Goal: Download file/media

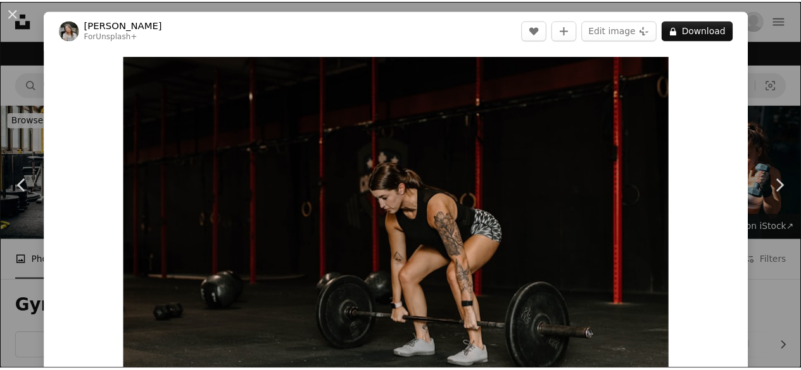
scroll to position [3811, 0]
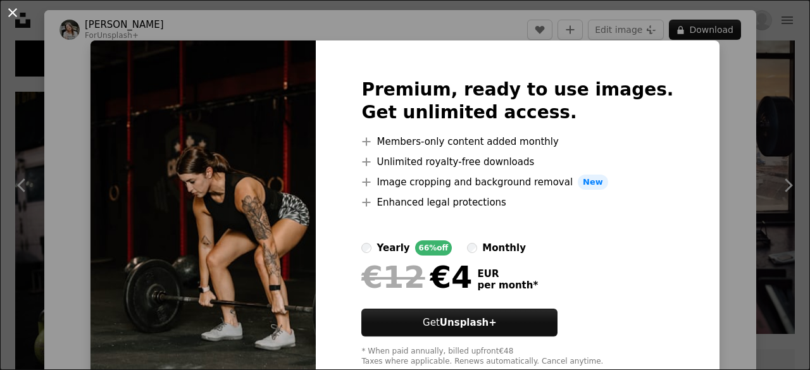
click at [9, 13] on button "An X shape" at bounding box center [12, 12] width 15 height 15
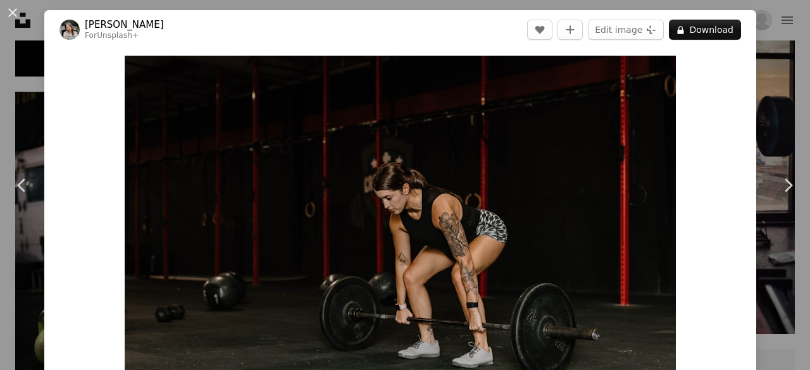
click at [9, 13] on button "An X shape" at bounding box center [12, 12] width 15 height 15
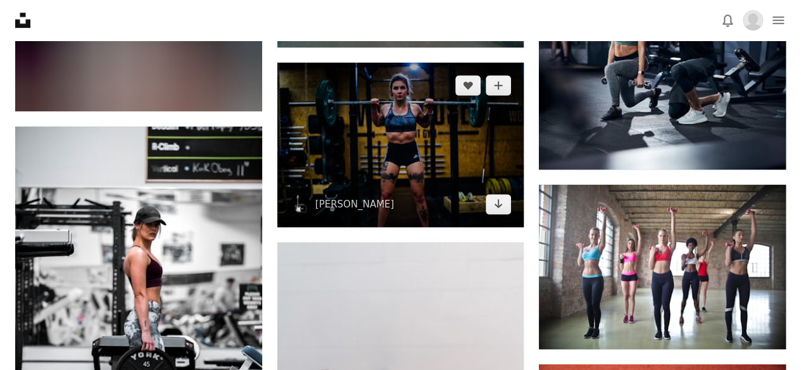
scroll to position [9947, 0]
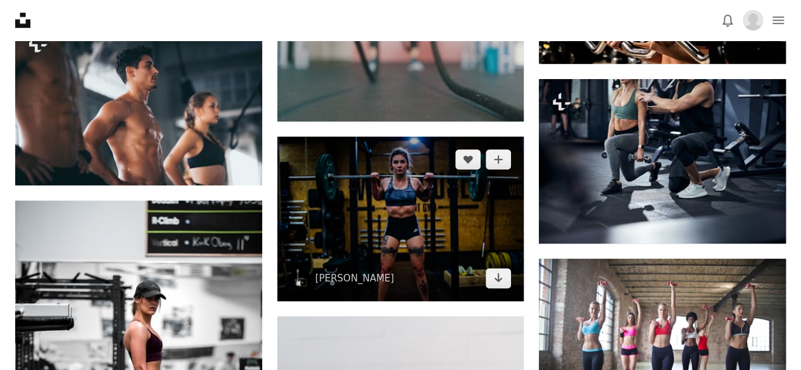
click at [397, 168] on img at bounding box center [400, 219] width 247 height 165
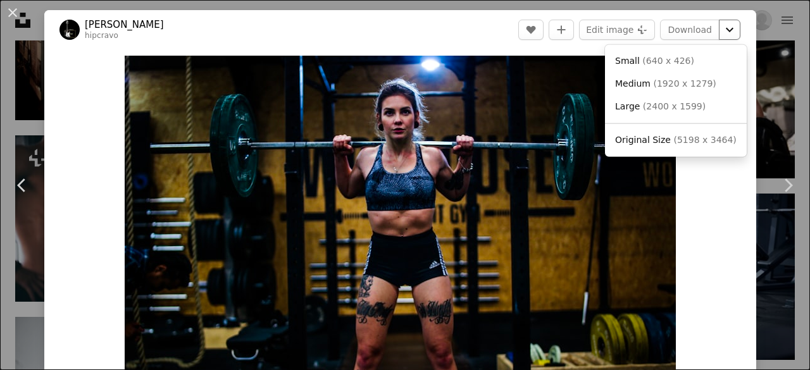
click at [722, 21] on button "Chevron down" at bounding box center [730, 30] width 22 height 20
click at [678, 83] on span "( 1920 x 1279 )" at bounding box center [684, 83] width 63 height 10
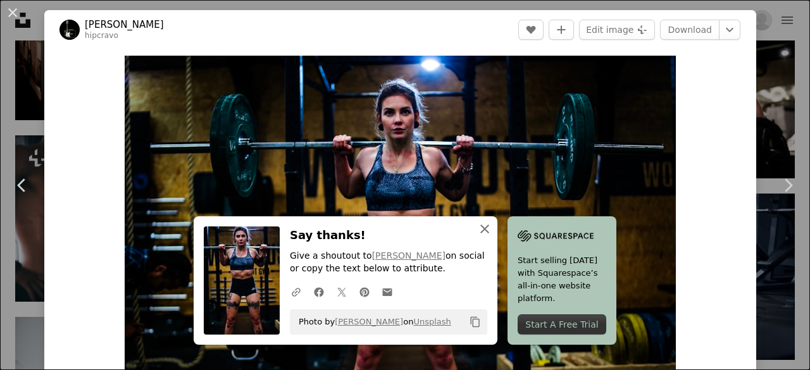
click at [484, 232] on icon "An X shape" at bounding box center [484, 229] width 15 height 15
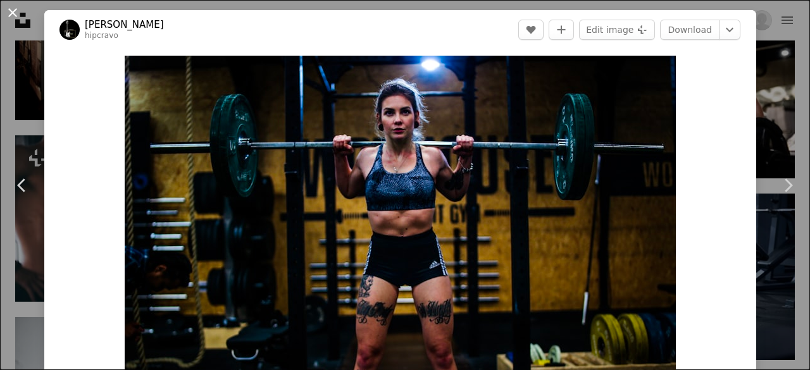
click at [16, 18] on button "An X shape" at bounding box center [12, 12] width 15 height 15
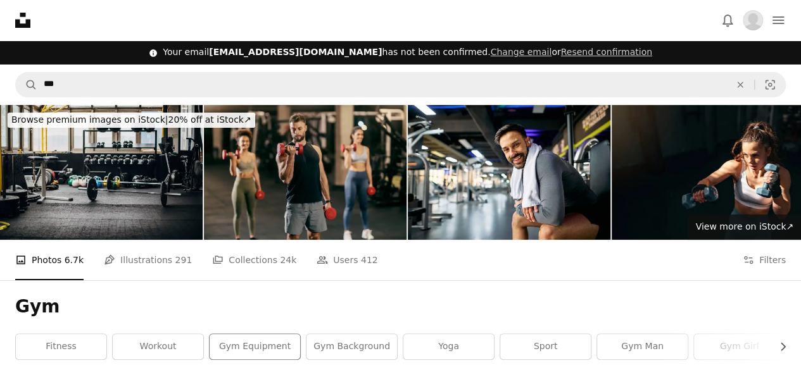
scroll to position [43, 0]
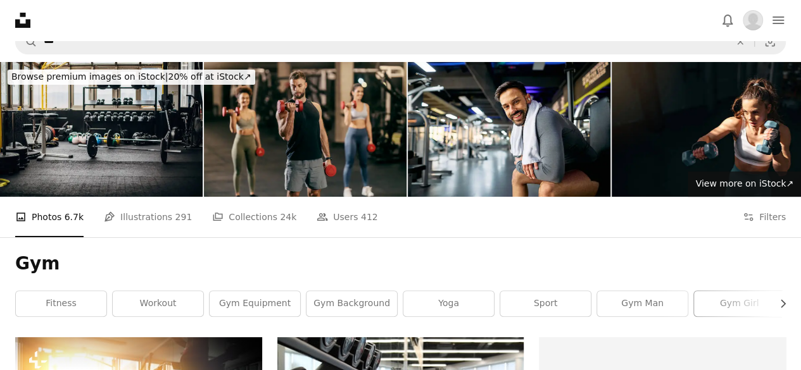
click at [720, 304] on link "gym girl" at bounding box center [739, 303] width 91 height 25
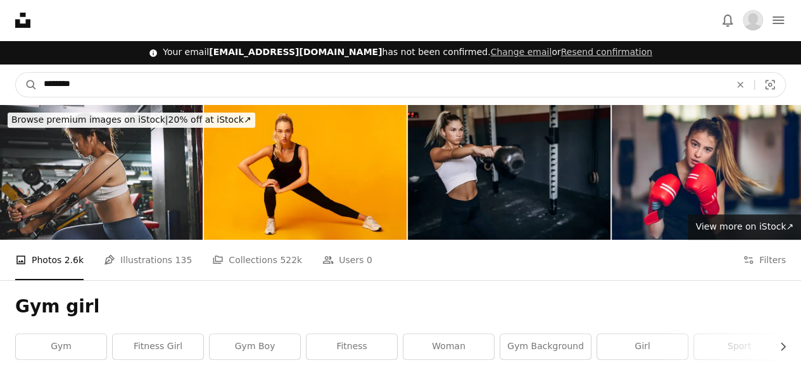
drag, startPoint x: 130, startPoint y: 78, endPoint x: 0, endPoint y: 84, distance: 129.9
click at [0, 84] on nav "A magnifying glass ******** An X shape Visual search Filters Get Unsplash+ Subm…" at bounding box center [400, 85] width 801 height 41
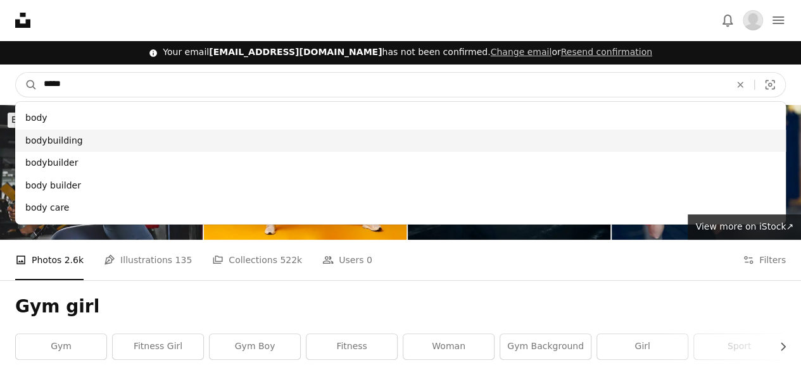
type input "****"
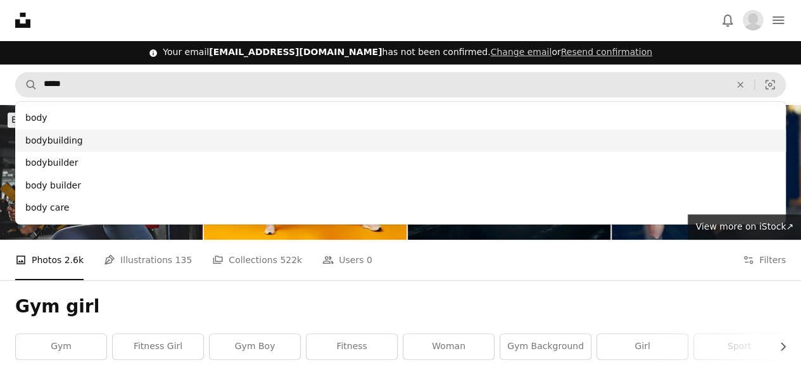
click at [80, 139] on div "bodybuilding" at bounding box center [400, 141] width 770 height 23
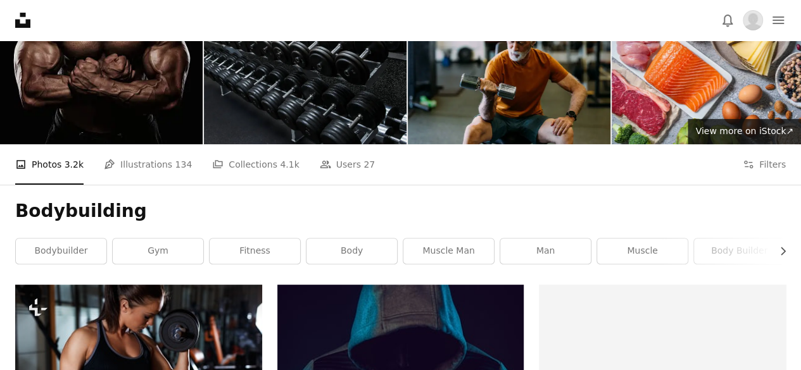
scroll to position [98, 0]
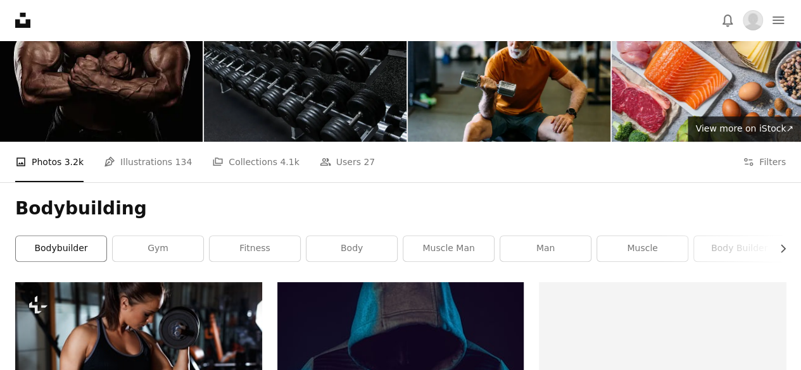
click at [54, 253] on link "bodybuilder" at bounding box center [61, 248] width 91 height 25
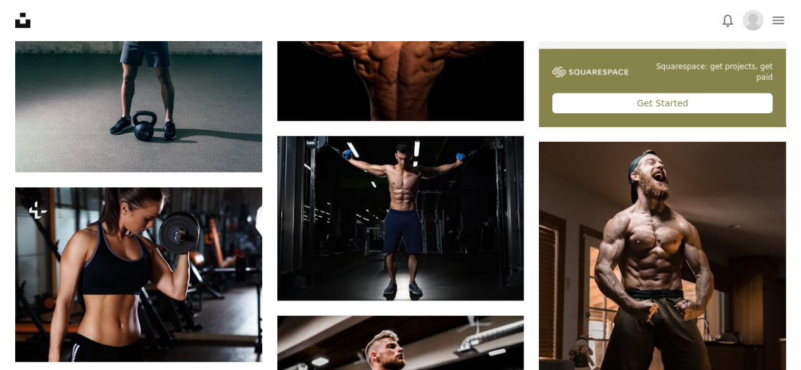
scroll to position [424, 0]
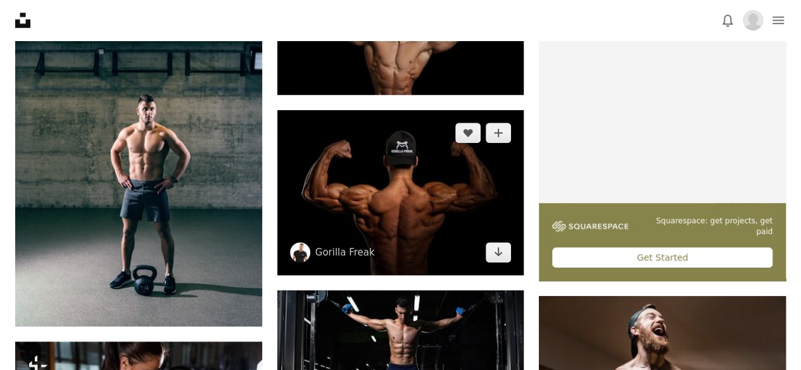
click at [412, 192] on img at bounding box center [400, 192] width 247 height 165
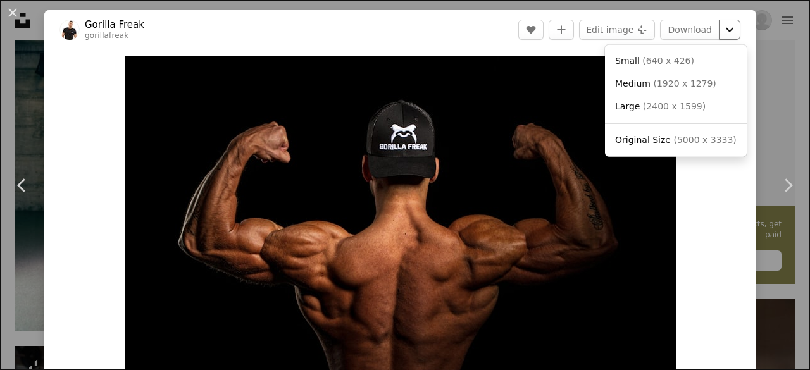
click at [720, 23] on icon "Chevron down" at bounding box center [730, 29] width 20 height 15
click at [662, 90] on span "Medium ( 1920 x 1279 )" at bounding box center [665, 84] width 101 height 13
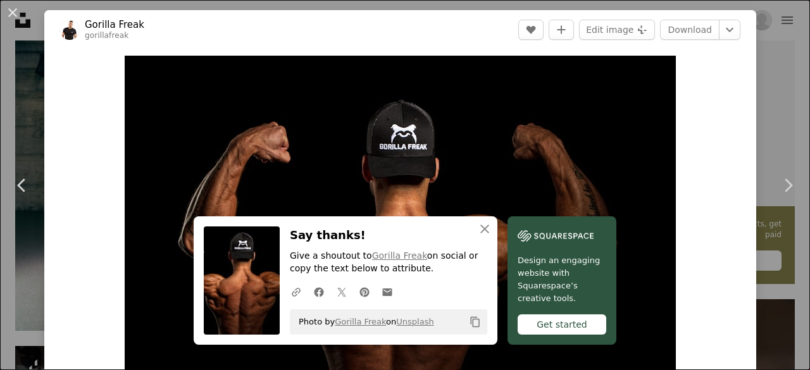
click at [687, 149] on div "Zoom in" at bounding box center [400, 239] width 712 height 380
click at [16, 13] on button "An X shape" at bounding box center [12, 12] width 15 height 15
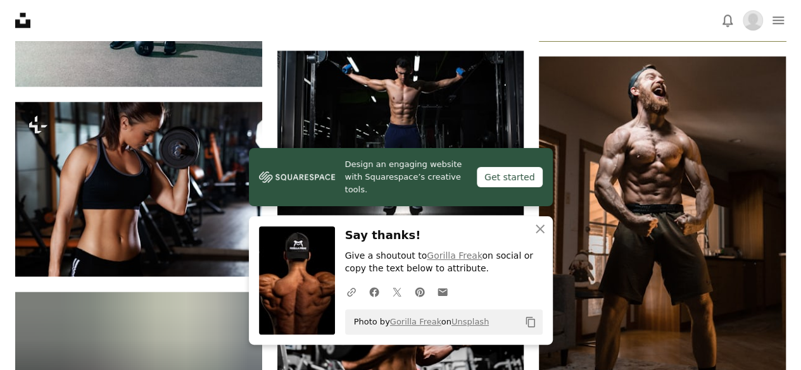
scroll to position [668, 0]
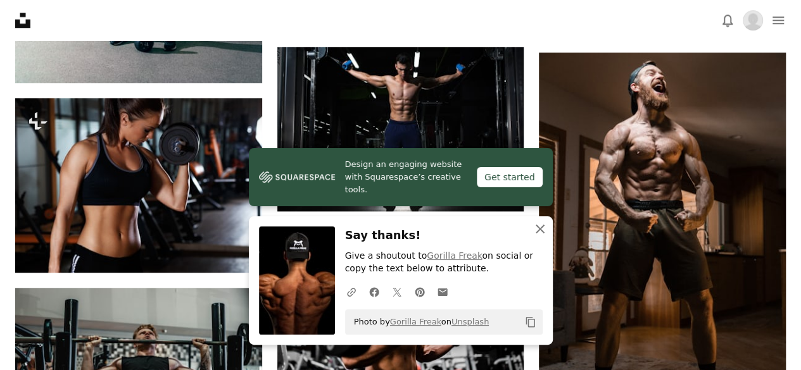
click at [542, 220] on button "An X shape Close" at bounding box center [539, 228] width 25 height 25
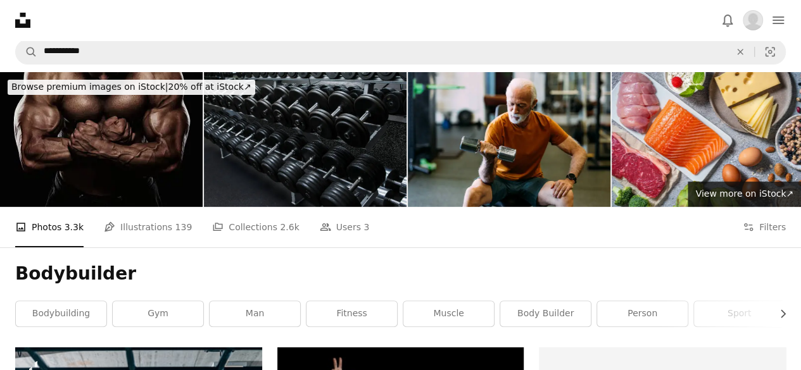
scroll to position [0, 0]
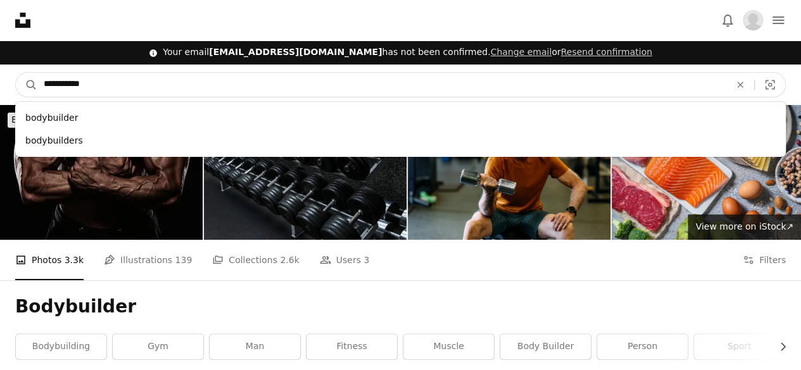
drag, startPoint x: 91, startPoint y: 82, endPoint x: 0, endPoint y: 82, distance: 91.1
click at [0, 82] on nav "**********" at bounding box center [400, 85] width 801 height 41
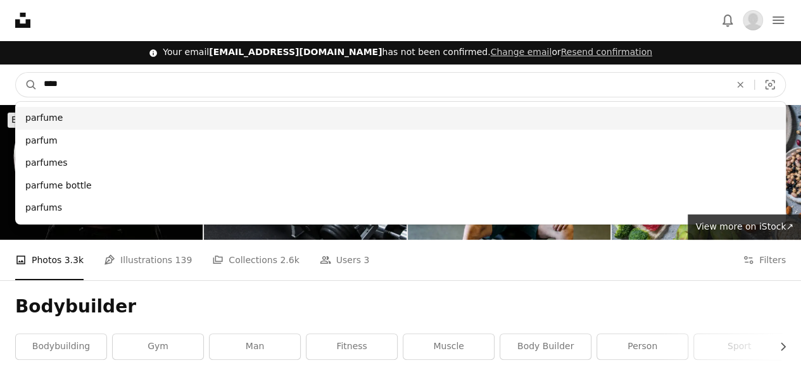
type input "****"
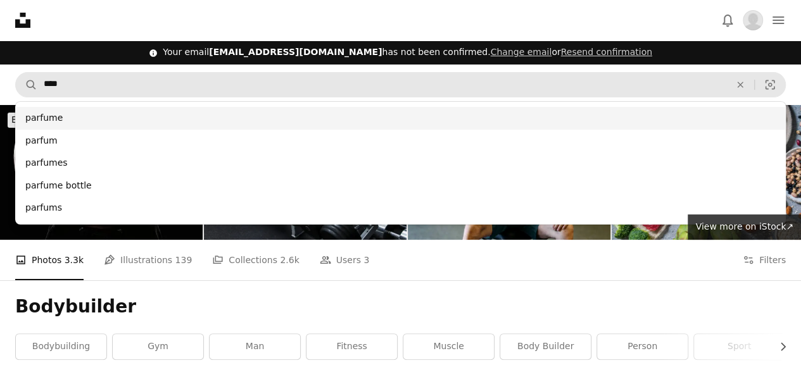
click at [67, 127] on div "parfume" at bounding box center [400, 118] width 770 height 23
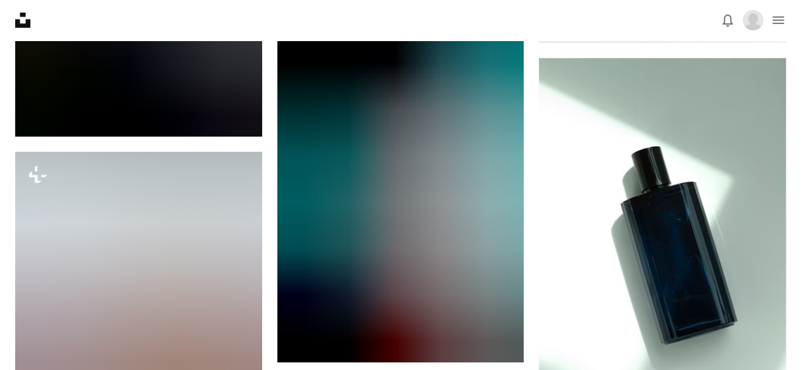
scroll to position [2177, 0]
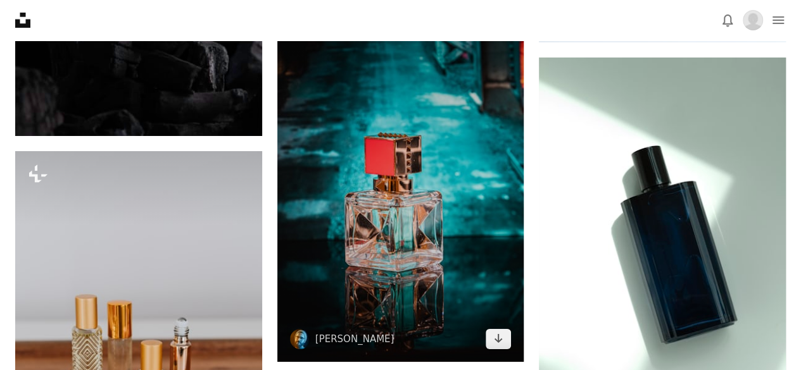
click at [424, 217] on img at bounding box center [400, 177] width 247 height 370
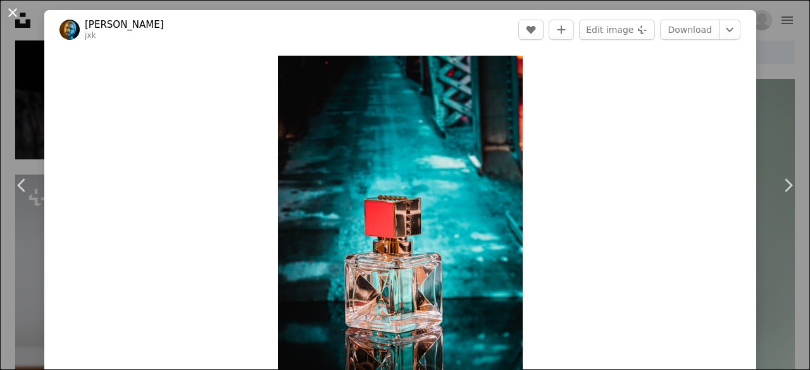
click at [13, 12] on button "An X shape" at bounding box center [12, 12] width 15 height 15
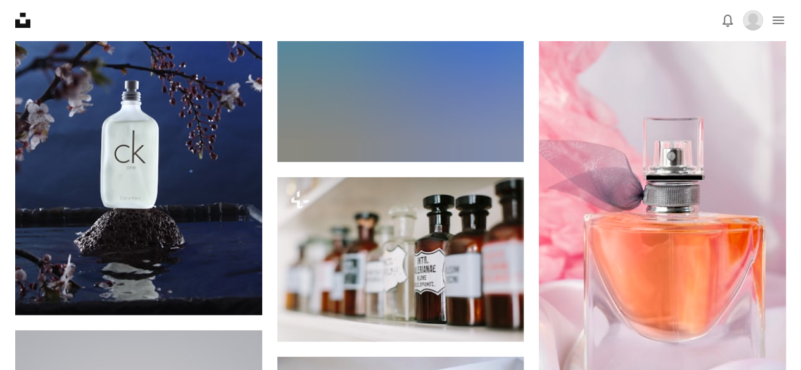
scroll to position [7474, 0]
